Goal: Communication & Community: Connect with others

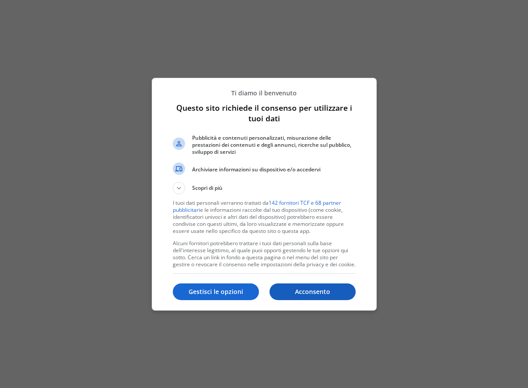
click at [311, 293] on p "Acconsento" at bounding box center [312, 291] width 86 height 9
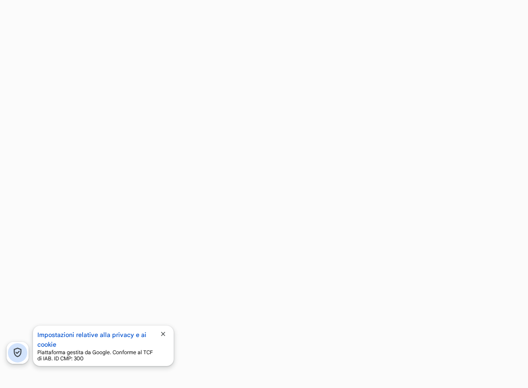
click at [165, 335] on span "close" at bounding box center [162, 333] width 7 height 7
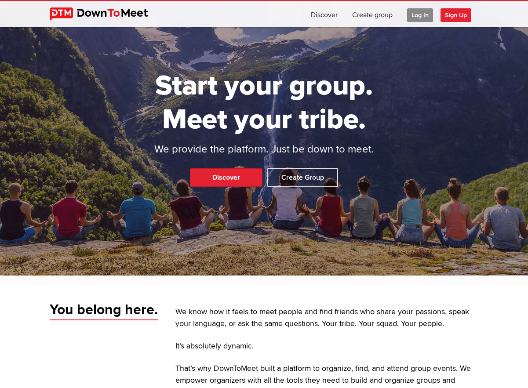
scroll to position [44, 0]
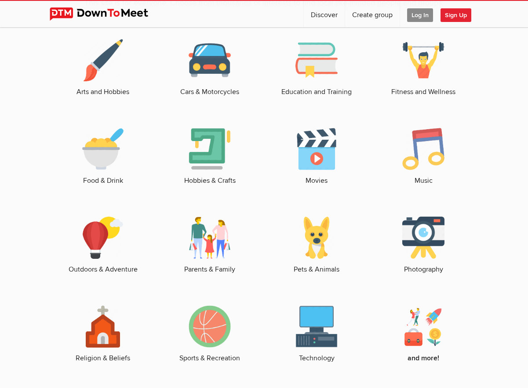
scroll to position [1318, 0]
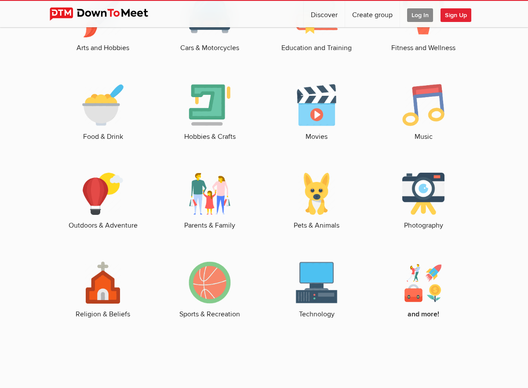
click at [108, 192] on img at bounding box center [103, 194] width 42 height 42
click at [107, 223] on link "Outdoors & Adventure" at bounding box center [102, 202] width 89 height 58
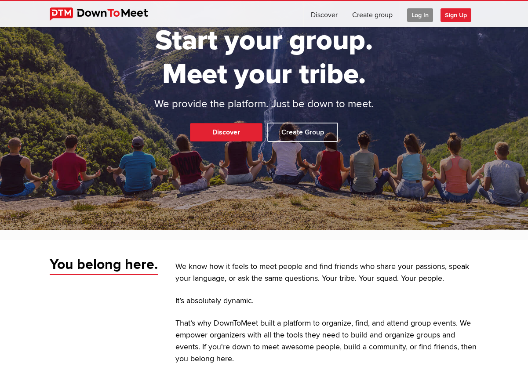
scroll to position [0, 0]
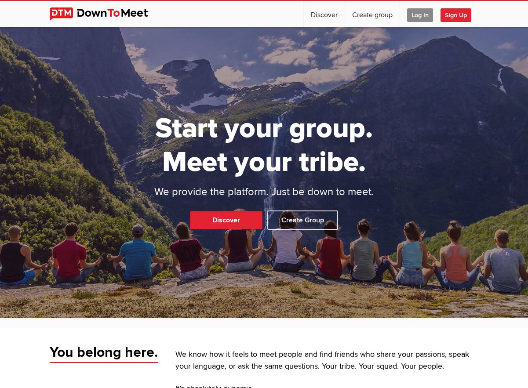
click at [207, 230] on p "Discover Create Group" at bounding box center [264, 221] width 528 height 23
click at [216, 219] on link "Discover" at bounding box center [226, 220] width 72 height 18
select select "null"
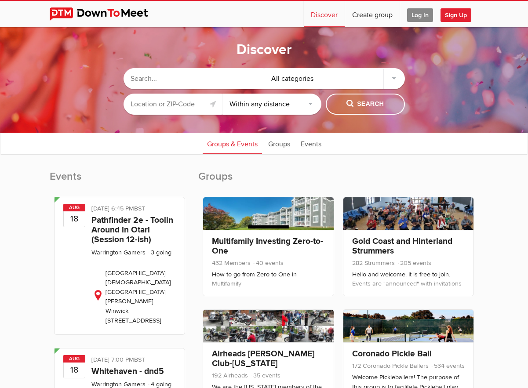
click at [188, 107] on input "text" at bounding box center [172, 104] width 99 height 21
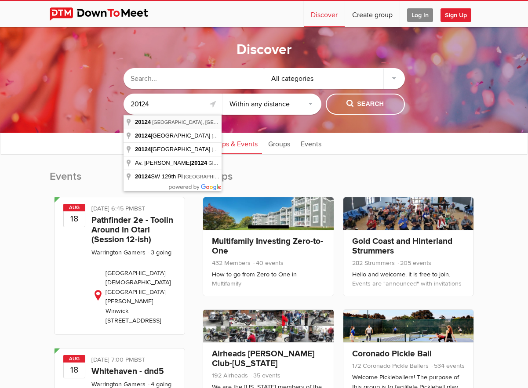
type input "20124 [GEOGRAPHIC_DATA], [GEOGRAPHIC_DATA], [GEOGRAPHIC_DATA]"
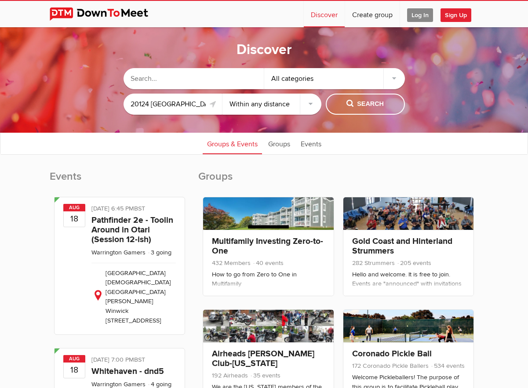
drag, startPoint x: 296, startPoint y: 105, endPoint x: 303, endPoint y: 105, distance: 7.0
click at [296, 105] on select "Within 10 miles Within 25 miles Within 50 miles Within 100 miles Within any dis…" at bounding box center [271, 104] width 99 height 21
click at [437, 113] on sp-group-common-search-cat-loc "All categories 20124 [GEOGRAPHIC_DATA], [GEOGRAPHIC_DATA], [GEOGRAPHIC_DATA] Wi…" at bounding box center [264, 89] width 440 height 60
click at [292, 98] on select "Within 10 miles Within 25 miles Within 50 miles Within 100 miles Within any dis…" at bounding box center [271, 104] width 99 height 21
click at [222, 94] on select "Within 10 miles Within 25 miles Within 50 miles Within 100 miles Within any dis…" at bounding box center [271, 104] width 99 height 21
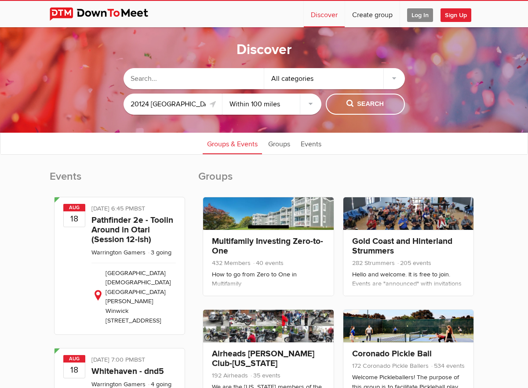
click at [244, 104] on select "Within 10 miles Within 25 miles Within 50 miles Within 100 miles Within any dis…" at bounding box center [271, 104] width 99 height 21
select select "50"
click at [222, 94] on select "Within 10 miles Within 25 miles Within 50 miles Within 100 miles Within any dis…" at bounding box center [271, 104] width 99 height 21
click at [352, 104] on span "Search" at bounding box center [364, 104] width 37 height 10
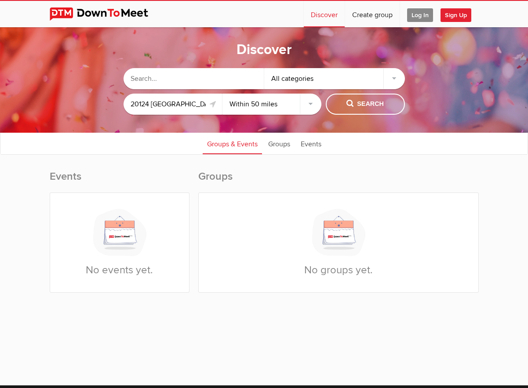
click at [89, 12] on img at bounding box center [106, 13] width 112 height 13
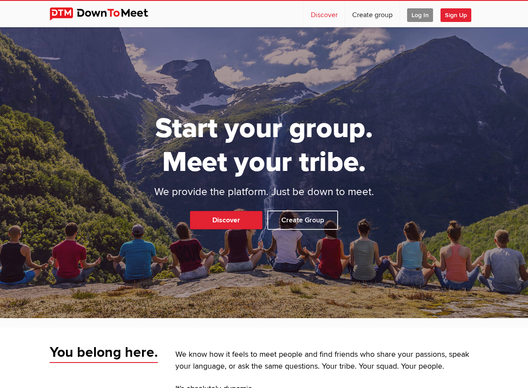
click at [319, 13] on link "Discover" at bounding box center [324, 14] width 41 height 26
select select "null"
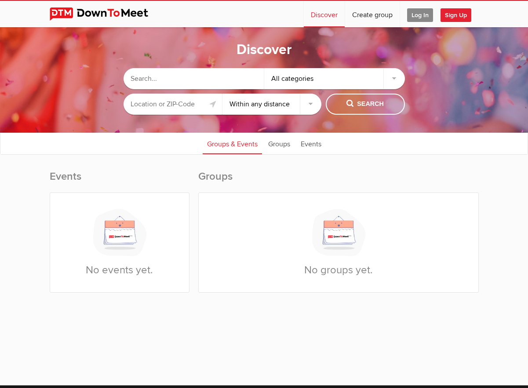
click at [277, 100] on select "Within 10 miles Within 25 miles Within 50 miles Within 100 miles Within any dis…" at bounding box center [271, 104] width 99 height 21
click at [222, 94] on select "Within 10 miles Within 25 miles Within 50 miles Within 100 miles Within any dis…" at bounding box center [271, 104] width 99 height 21
click at [348, 106] on span "Search" at bounding box center [364, 104] width 37 height 10
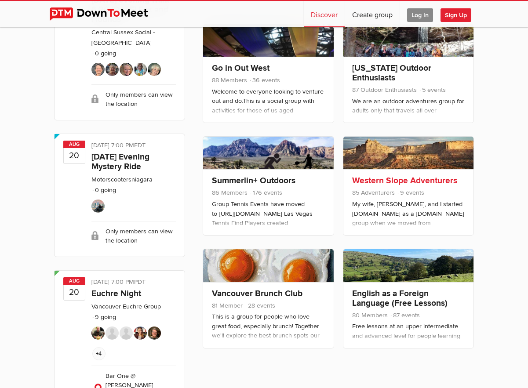
scroll to position [967, 0]
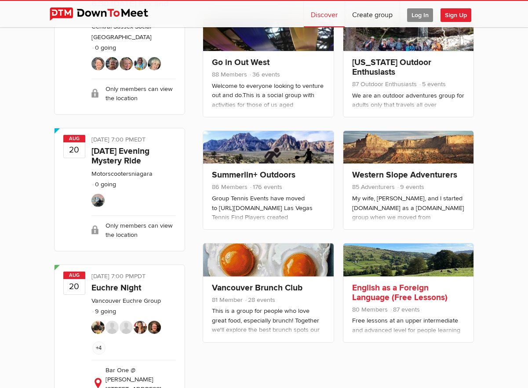
click at [369, 261] on link at bounding box center [408, 259] width 130 height 33
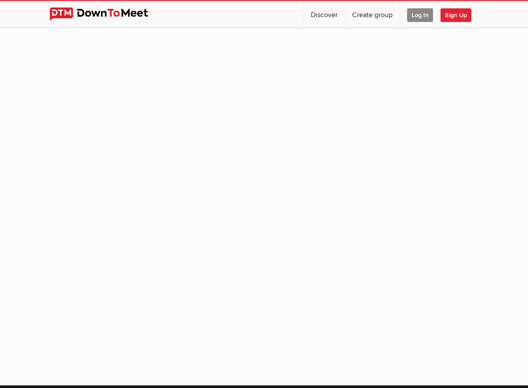
click at [208, 105] on sp-group-item at bounding box center [264, 201] width 528 height 349
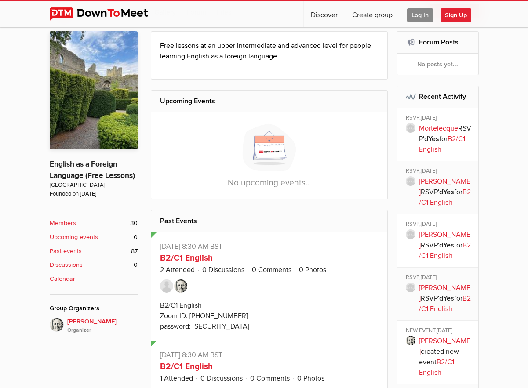
scroll to position [176, 0]
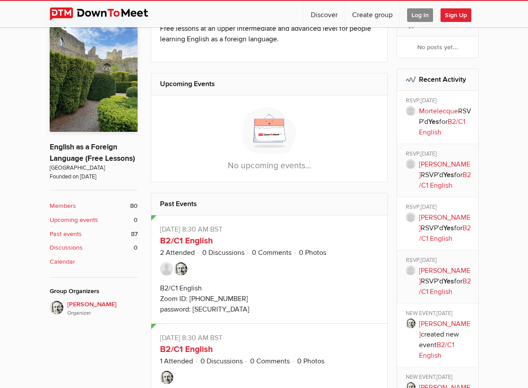
click at [179, 271] on img at bounding box center [180, 268] width 13 height 13
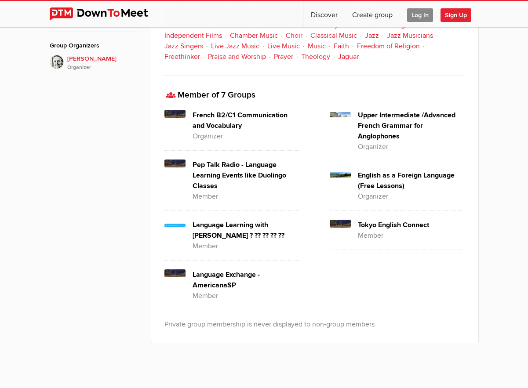
scroll to position [423, 0]
